Goal: Information Seeking & Learning: Understand process/instructions

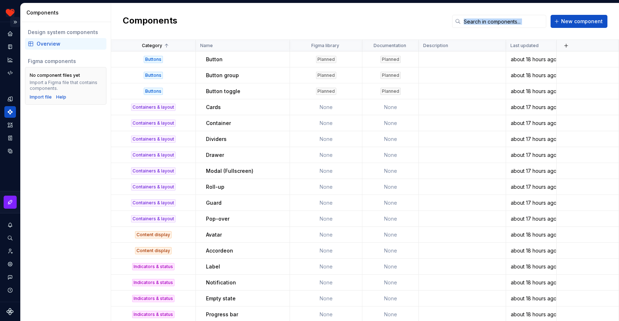
click at [15, 21] on button "Expand sidebar" at bounding box center [15, 22] width 10 height 10
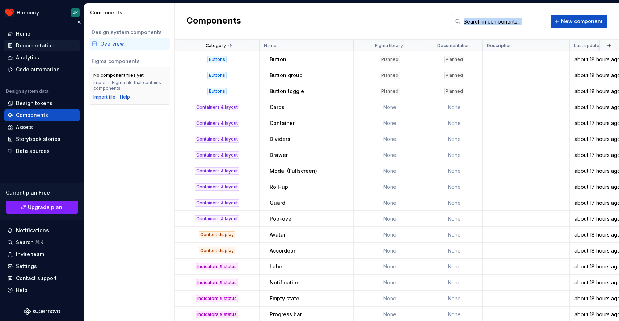
click at [40, 45] on div "Documentation" at bounding box center [35, 45] width 39 height 7
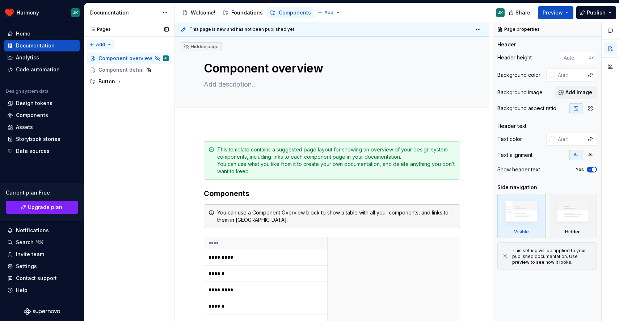
click at [105, 45] on div "Pages Pages Add Accessibility guide for tree Page tree. Navigate the tree with …" at bounding box center [129, 171] width 90 height 299
click at [123, 125] on div "Pages Pages Add Accessibility guide for tree Page tree. Navigate the tree with …" at bounding box center [129, 171] width 90 height 299
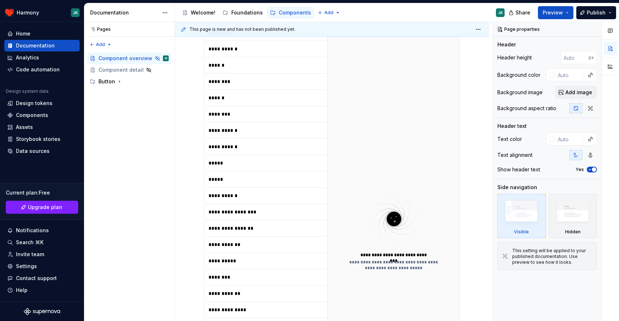
scroll to position [422, 0]
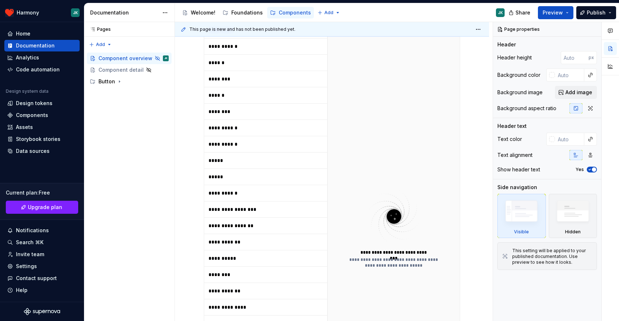
click at [231, 211] on p "**********" at bounding box center [253, 209] width 90 height 7
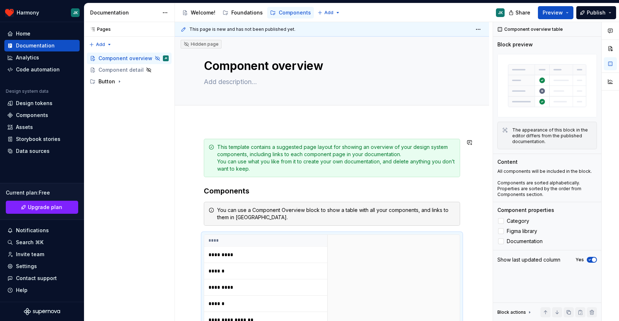
scroll to position [0, 0]
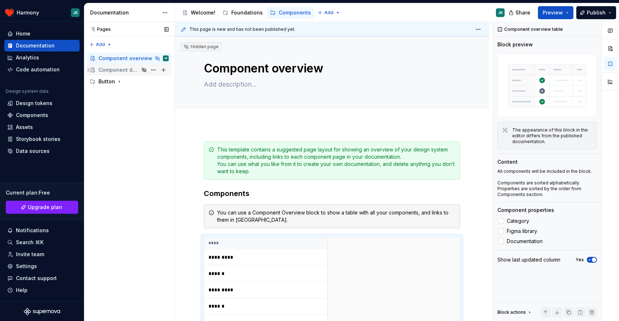
click at [127, 70] on div "Component detail" at bounding box center [118, 69] width 41 height 7
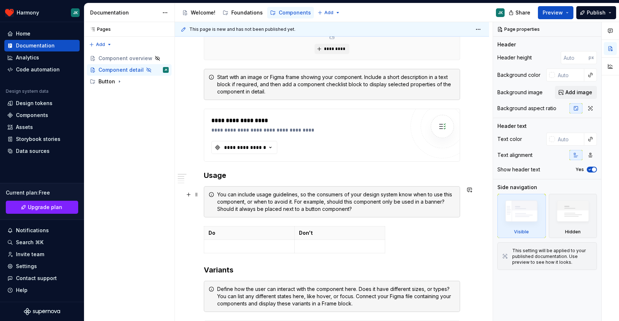
scroll to position [173, 0]
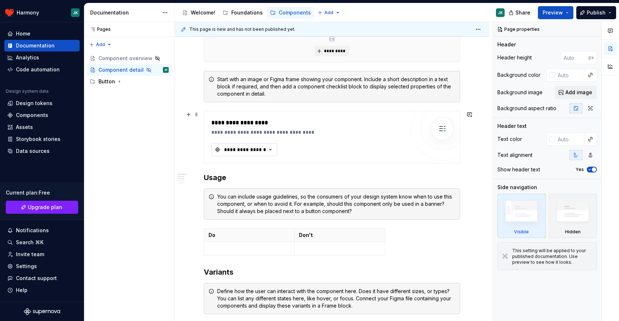
click at [267, 150] on icon "button" at bounding box center [270, 149] width 7 height 7
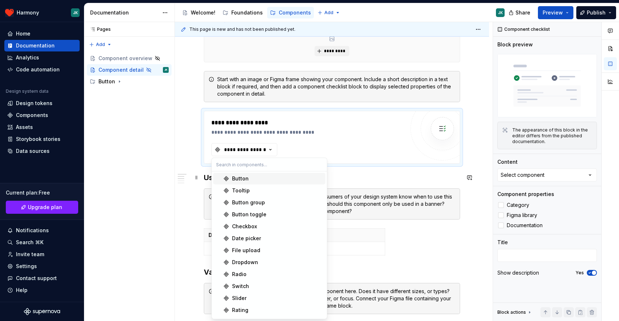
click at [241, 179] on div "Button" at bounding box center [240, 178] width 17 height 7
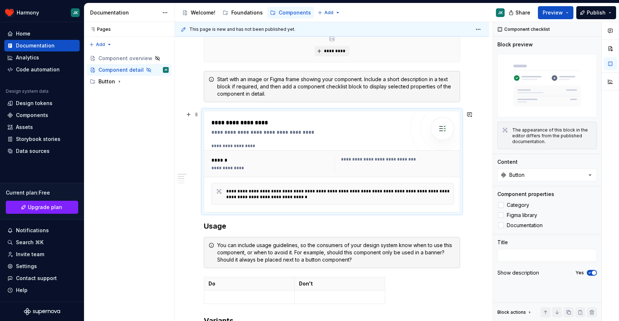
click at [263, 161] on div "******" at bounding box center [271, 159] width 121 height 7
click at [557, 14] on span "Preview" at bounding box center [552, 12] width 20 height 7
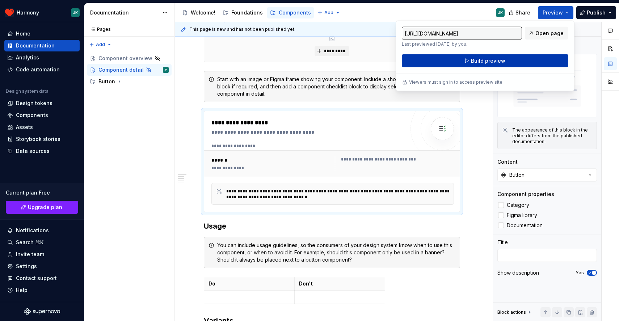
click at [468, 61] on button "Build preview" at bounding box center [485, 60] width 166 height 13
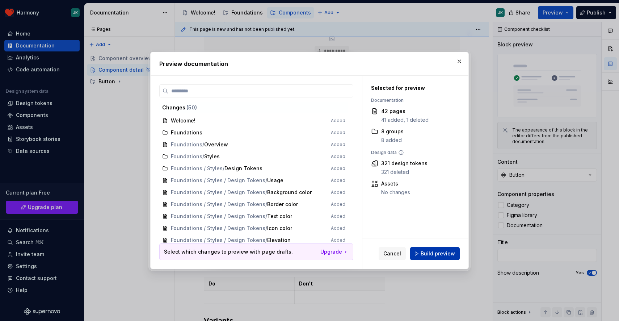
click at [436, 252] on span "Build preview" at bounding box center [437, 253] width 34 height 7
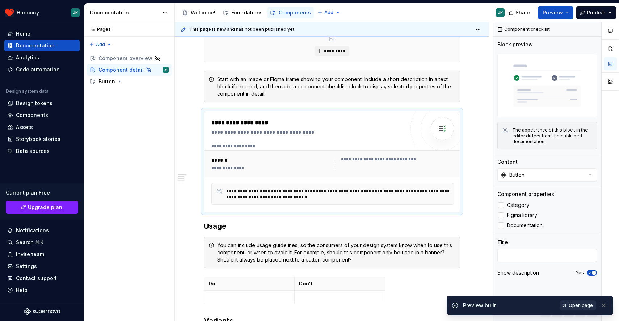
click at [572, 304] on span "Open page" at bounding box center [580, 305] width 24 height 6
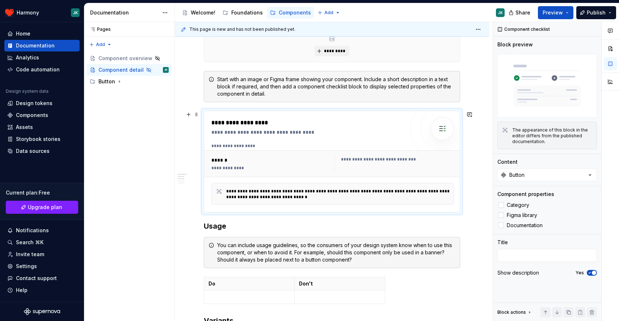
click at [447, 130] on img at bounding box center [442, 128] width 14 height 14
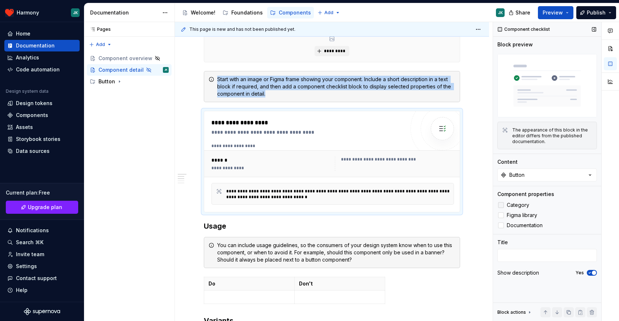
click at [502, 205] on div at bounding box center [501, 205] width 6 height 6
click at [501, 205] on icon at bounding box center [501, 205] width 0 height 0
click at [500, 217] on div at bounding box center [501, 215] width 6 height 6
click at [500, 225] on div at bounding box center [501, 225] width 6 height 6
click at [546, 174] on button "Button" at bounding box center [547, 174] width 100 height 13
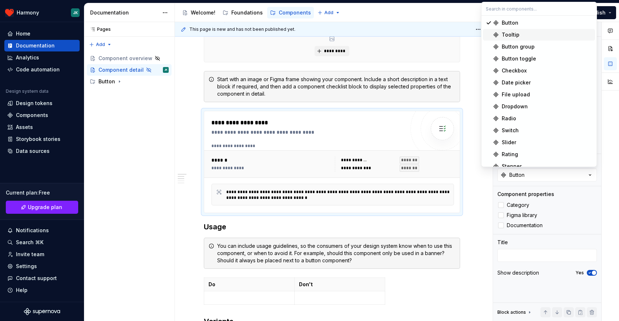
click at [521, 34] on div "Tooltip" at bounding box center [547, 34] width 90 height 7
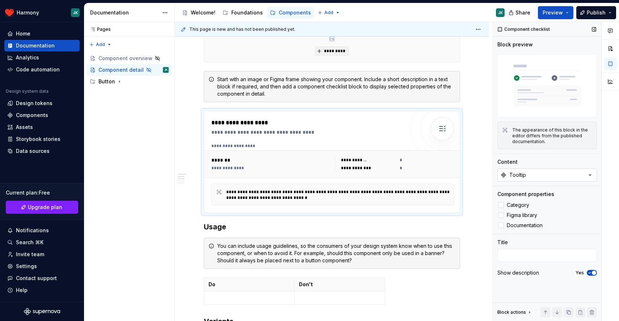
click at [517, 179] on button "Tooltip" at bounding box center [547, 174] width 100 height 13
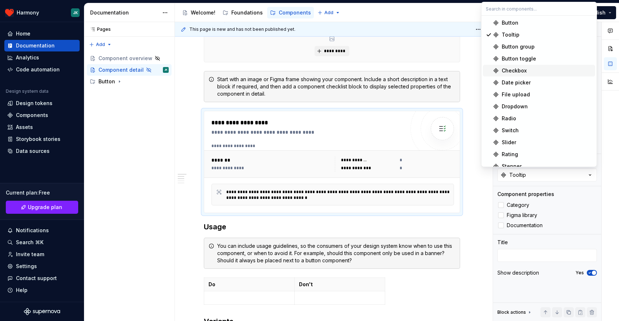
click at [515, 73] on div "Checkbox" at bounding box center [514, 70] width 25 height 7
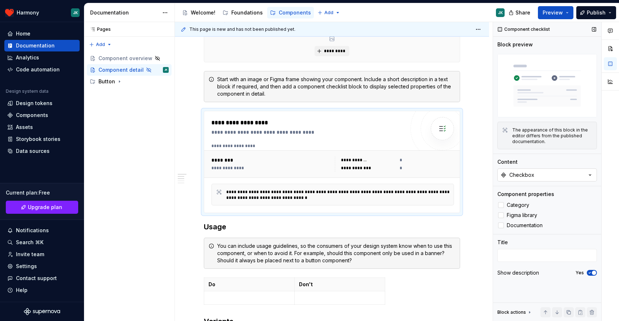
click at [533, 177] on div "Checkbox" at bounding box center [521, 174] width 25 height 7
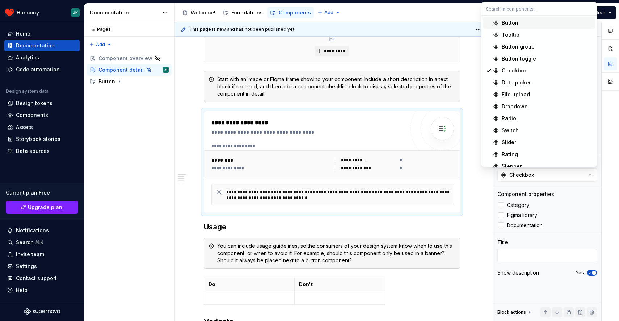
click at [514, 21] on div "Button" at bounding box center [510, 22] width 17 height 7
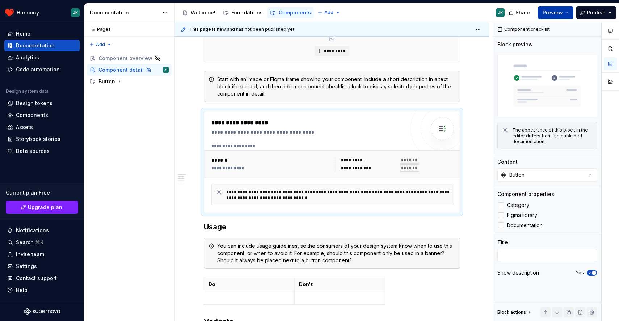
click at [553, 14] on span "Preview" at bounding box center [552, 12] width 20 height 7
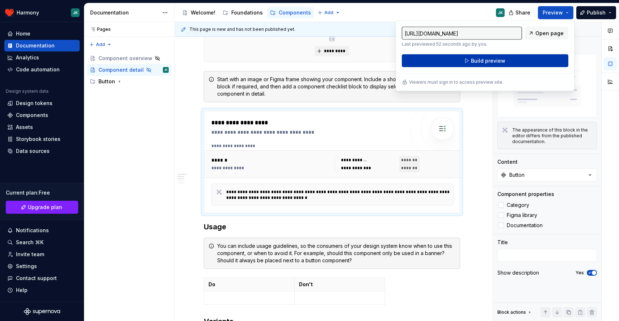
click at [460, 64] on button "Build preview" at bounding box center [485, 60] width 166 height 13
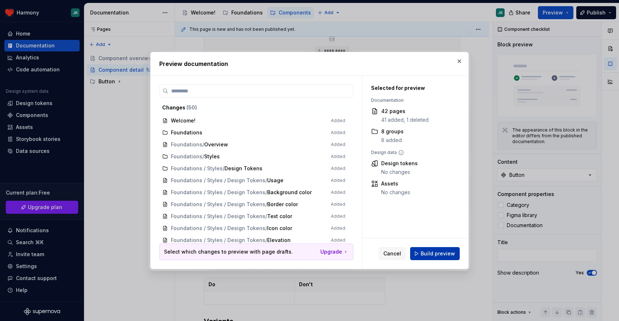
click at [424, 253] on span "Build preview" at bounding box center [437, 253] width 34 height 7
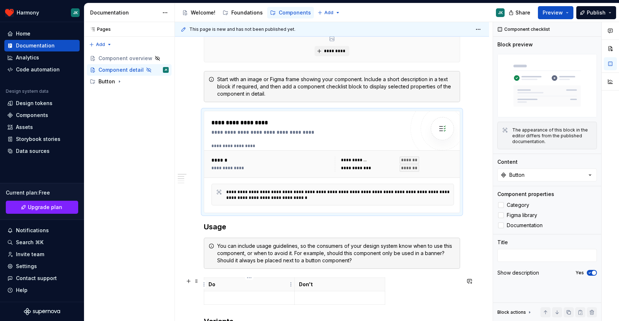
type textarea "*"
